Goal: Find contact information: Find contact information

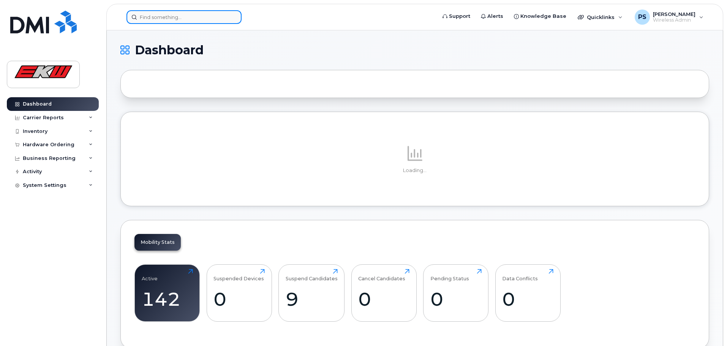
click at [178, 17] on input at bounding box center [183, 17] width 115 height 14
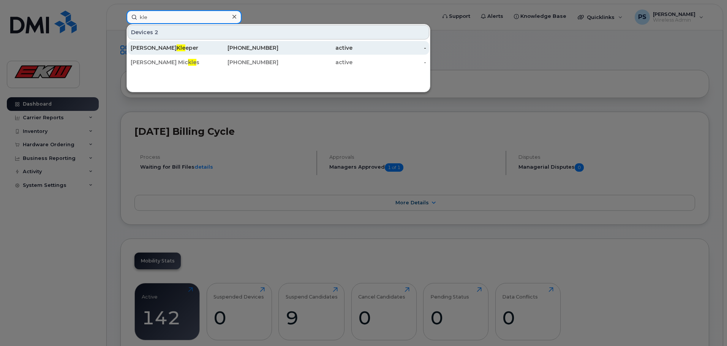
type input "kle"
click at [161, 47] on div "[PERSON_NAME] eper" at bounding box center [168, 48] width 74 height 8
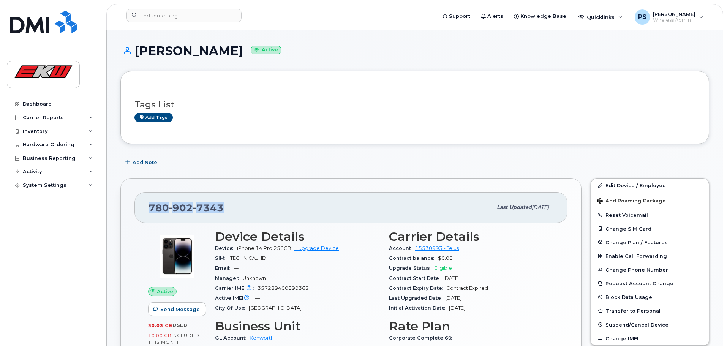
drag, startPoint x: 222, startPoint y: 207, endPoint x: 155, endPoint y: 212, distance: 67.0
click at [143, 207] on div "[PHONE_NUMBER] Last updated [DATE]" at bounding box center [350, 207] width 433 height 30
copy span "[PHONE_NUMBER]"
